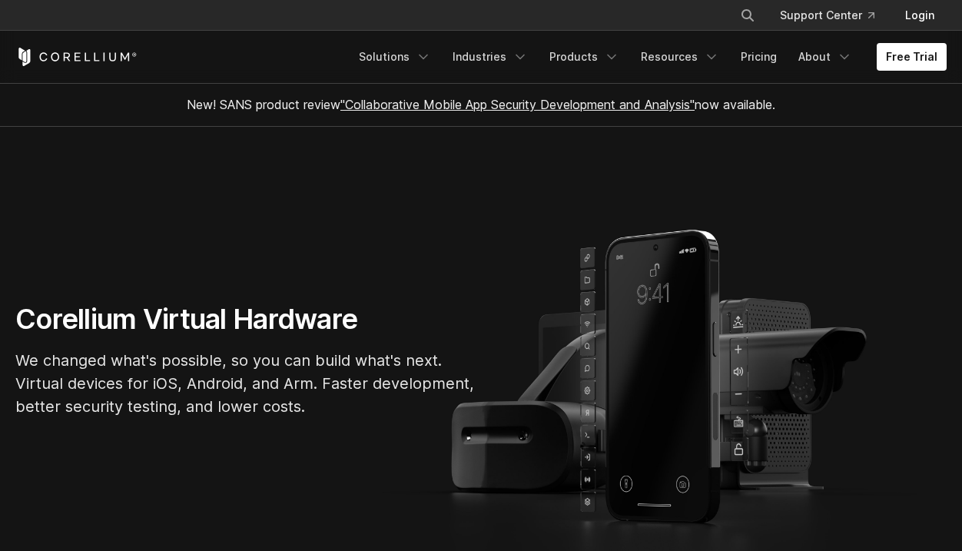
click at [912, 12] on link "Login" at bounding box center [920, 16] width 54 height 28
click at [913, 14] on link "Login" at bounding box center [920, 16] width 54 height 28
click at [917, 16] on link "Login" at bounding box center [920, 16] width 54 height 28
